Goal: Task Accomplishment & Management: Manage account settings

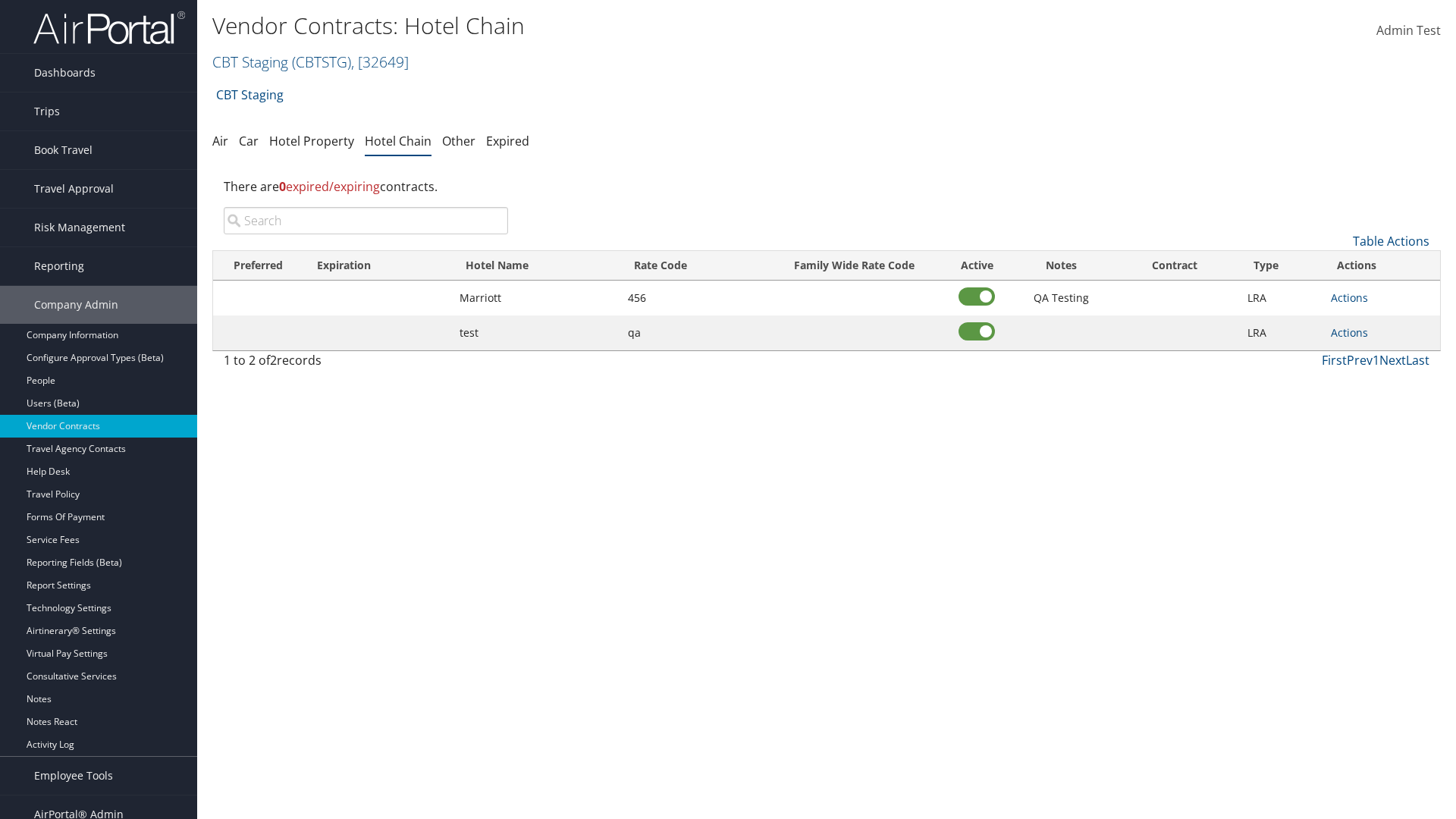
click at [365, 220] on input "search" at bounding box center [366, 221] width 284 height 28
type input "[GEOGRAPHIC_DATA]"
click at [1391, 242] on link "Table Actions" at bounding box center [1391, 242] width 77 height 17
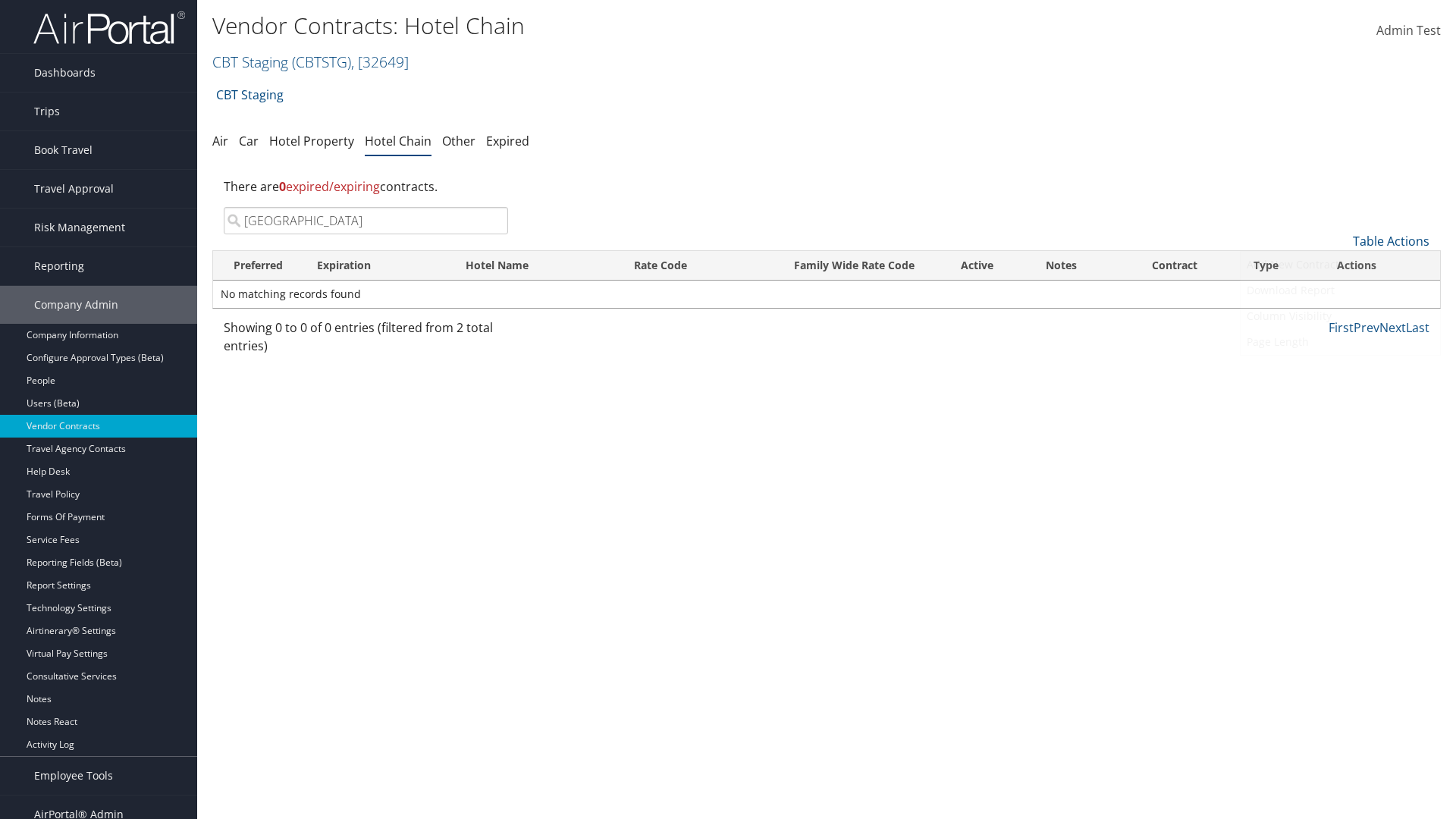
click at [1341, 265] on link "Add New Contract" at bounding box center [1341, 265] width 199 height 26
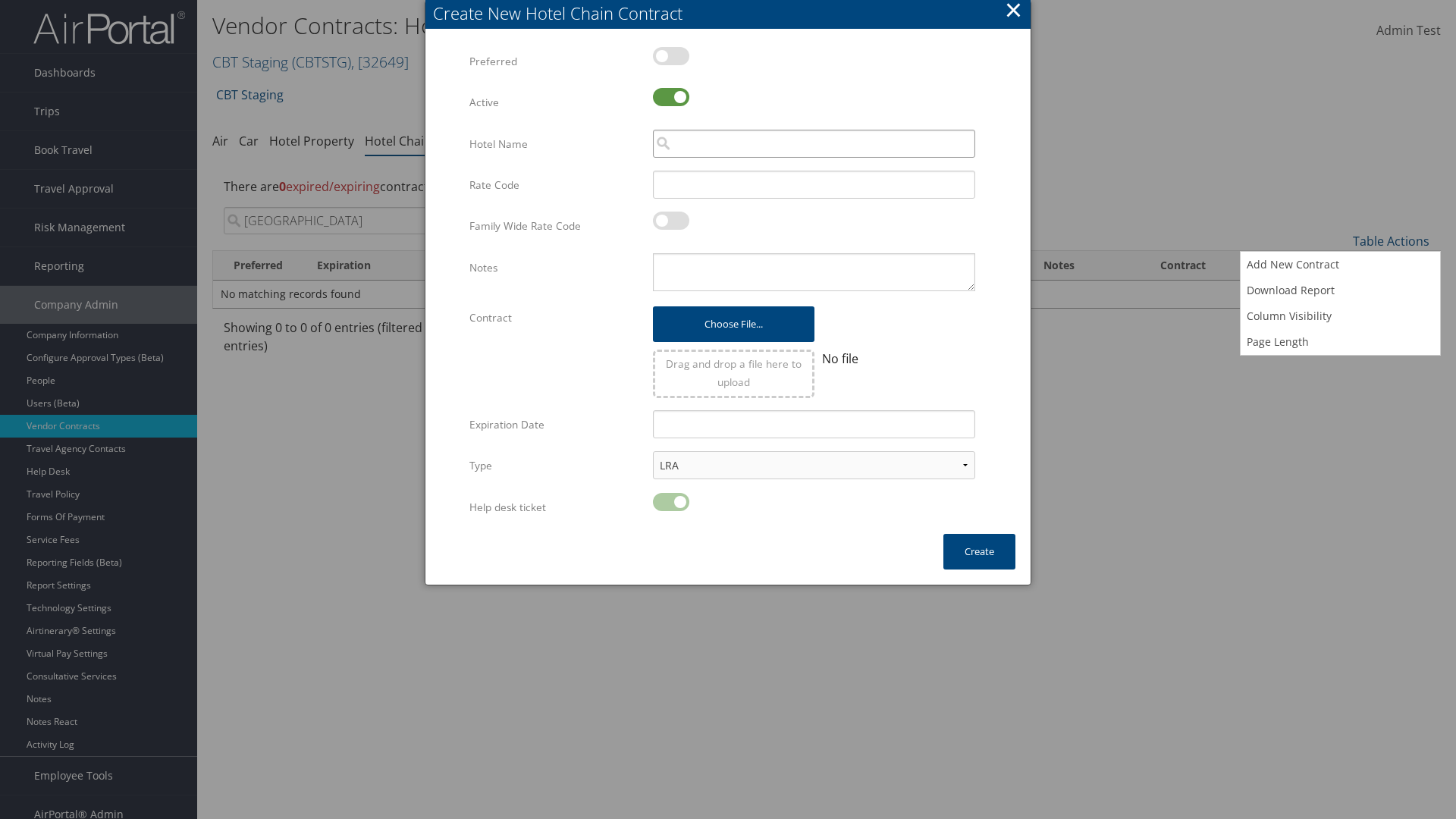
click at [814, 143] on input "search" at bounding box center [814, 144] width 323 height 28
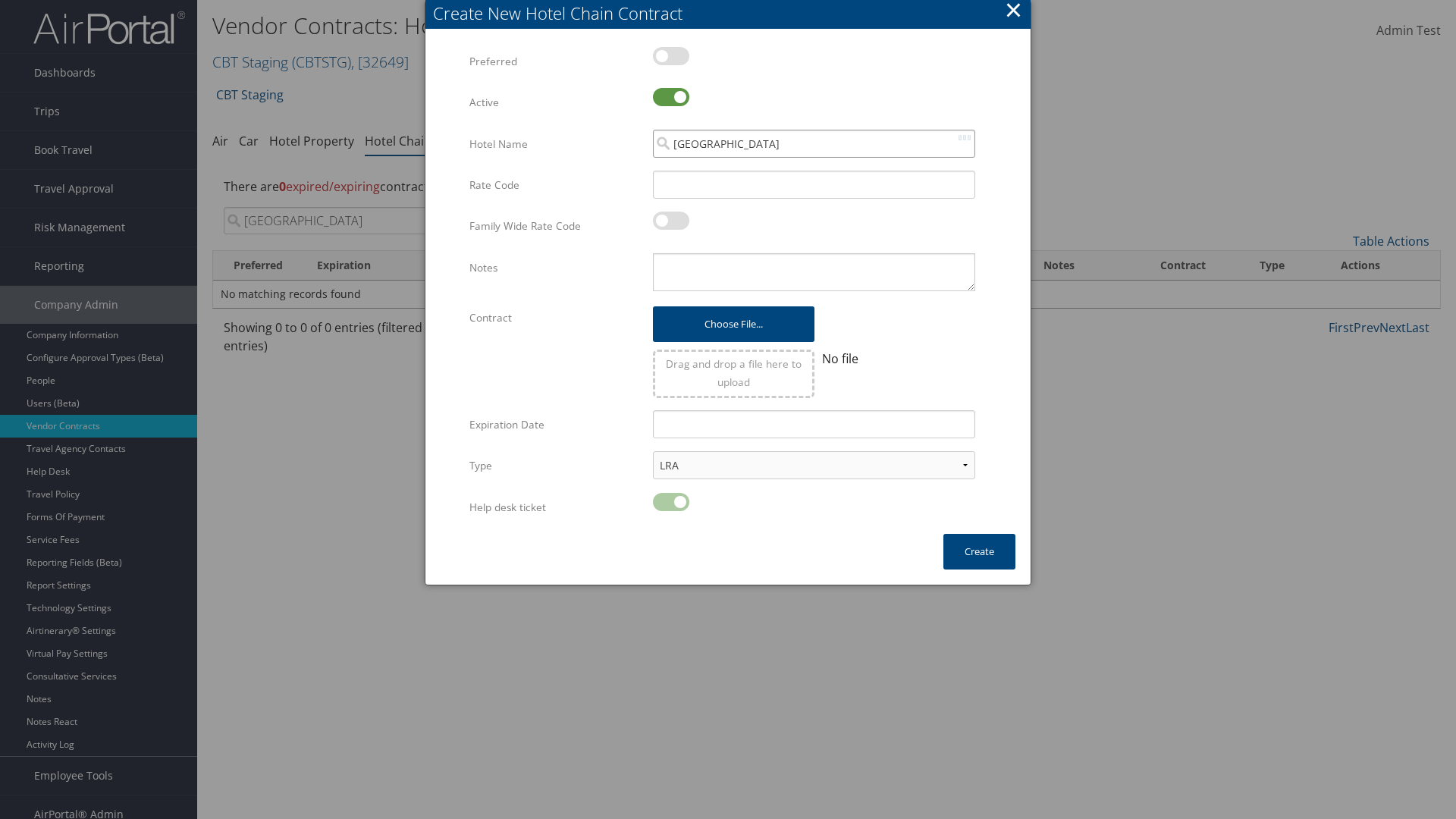
type input "[GEOGRAPHIC_DATA]"
type input "456"
click at [979, 552] on button "Create" at bounding box center [979, 552] width 72 height 36
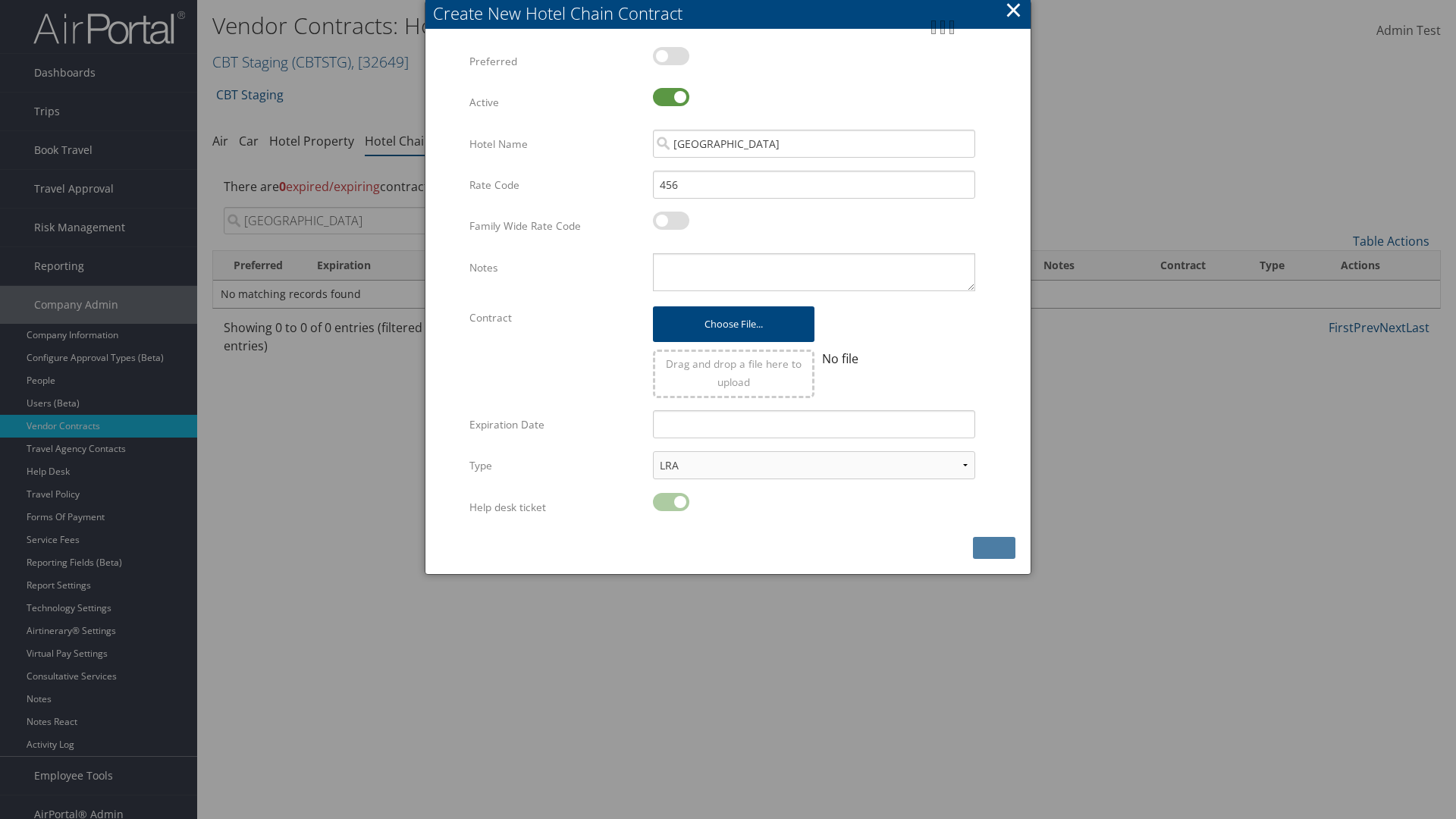
scroll to position [15, 0]
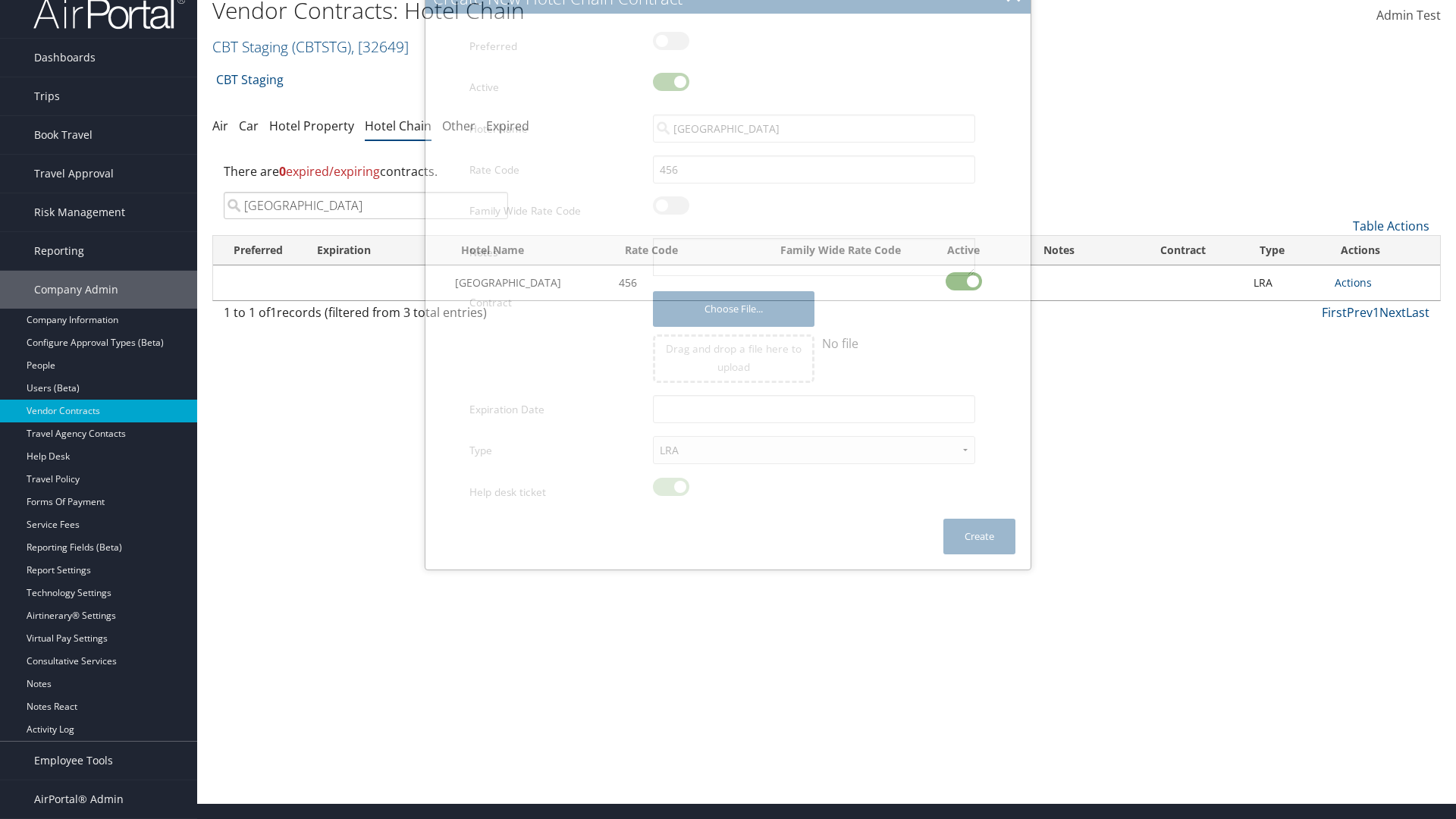
click at [365, 206] on input "[GEOGRAPHIC_DATA]" at bounding box center [366, 206] width 284 height 28
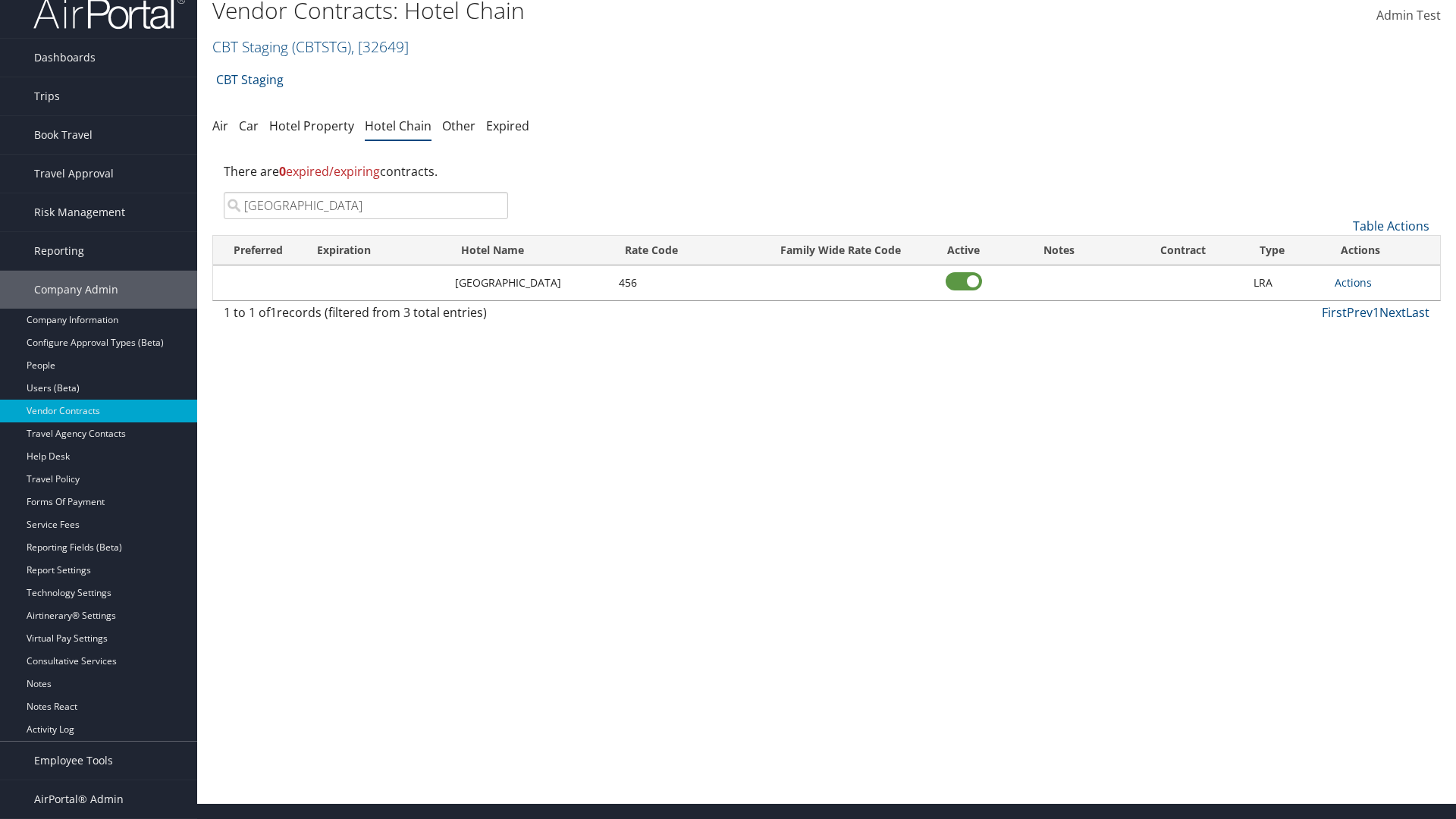
click at [1354, 282] on link "Actions" at bounding box center [1354, 283] width 37 height 15
click at [0, 0] on link "Delete" at bounding box center [0, 0] width 0 height 0
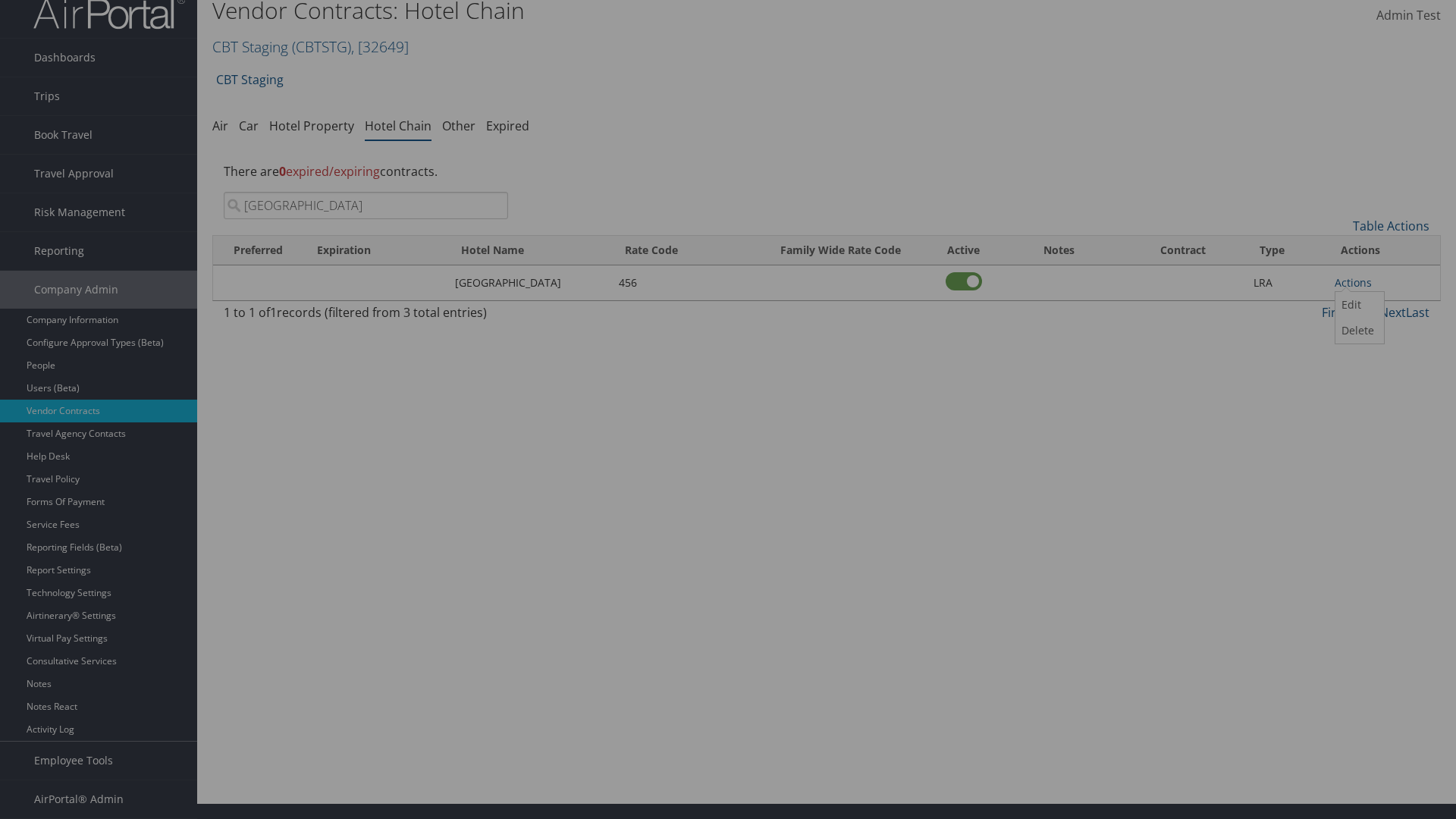
click at [0, 0] on button "Delete" at bounding box center [0, 0] width 0 height 0
